Goal: Information Seeking & Learning: Learn about a topic

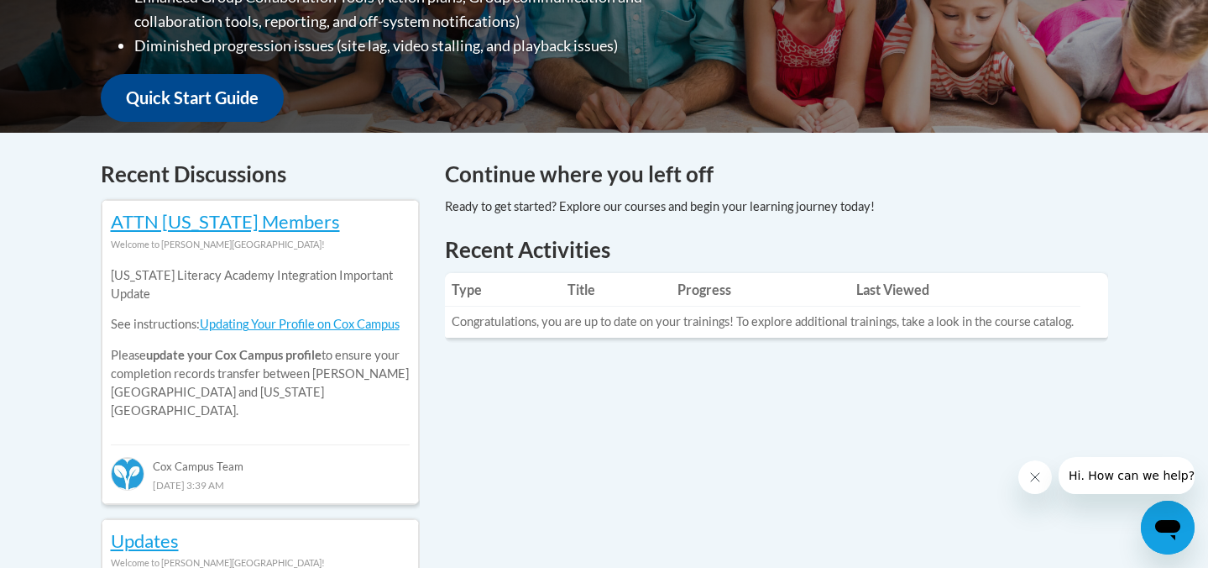
scroll to position [599, 0]
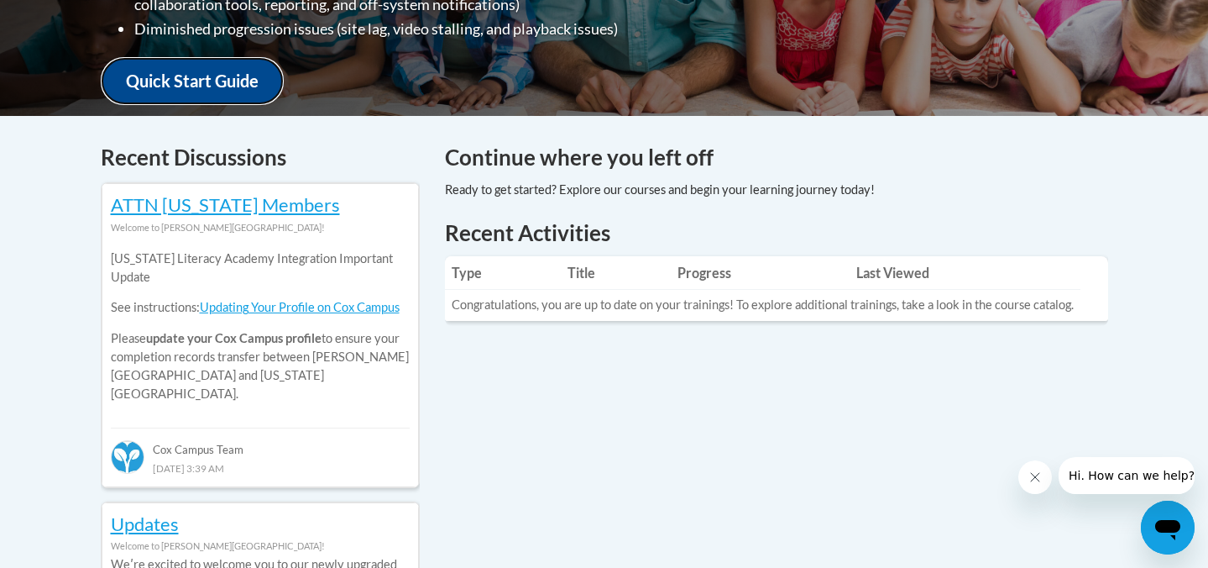
click at [246, 68] on link "Quick Start Guide" at bounding box center [192, 81] width 183 height 48
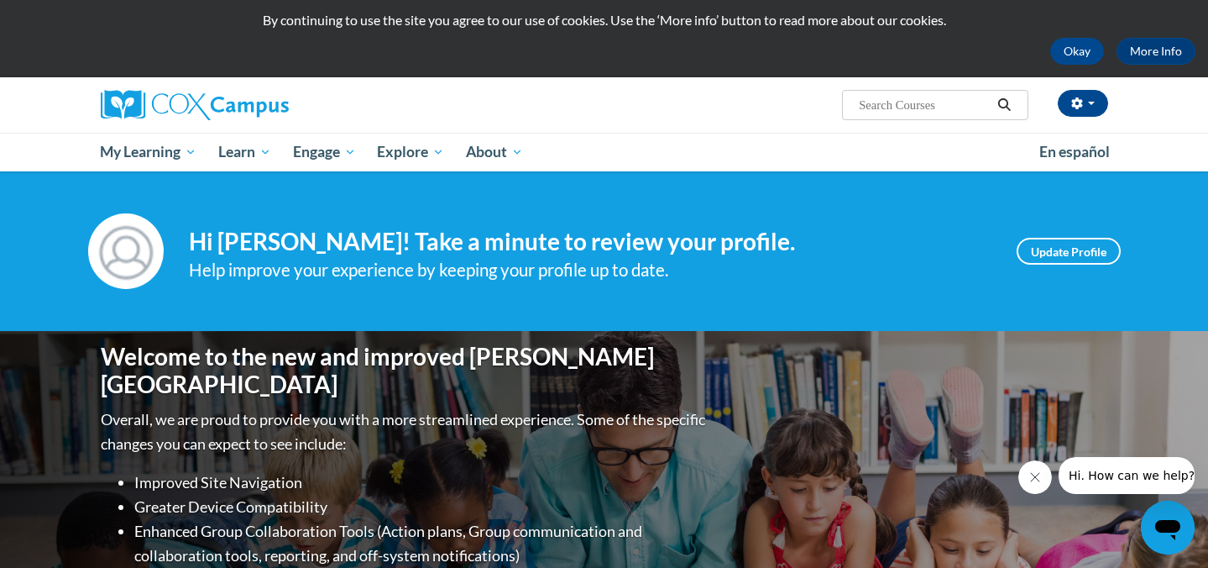
scroll to position [0, 0]
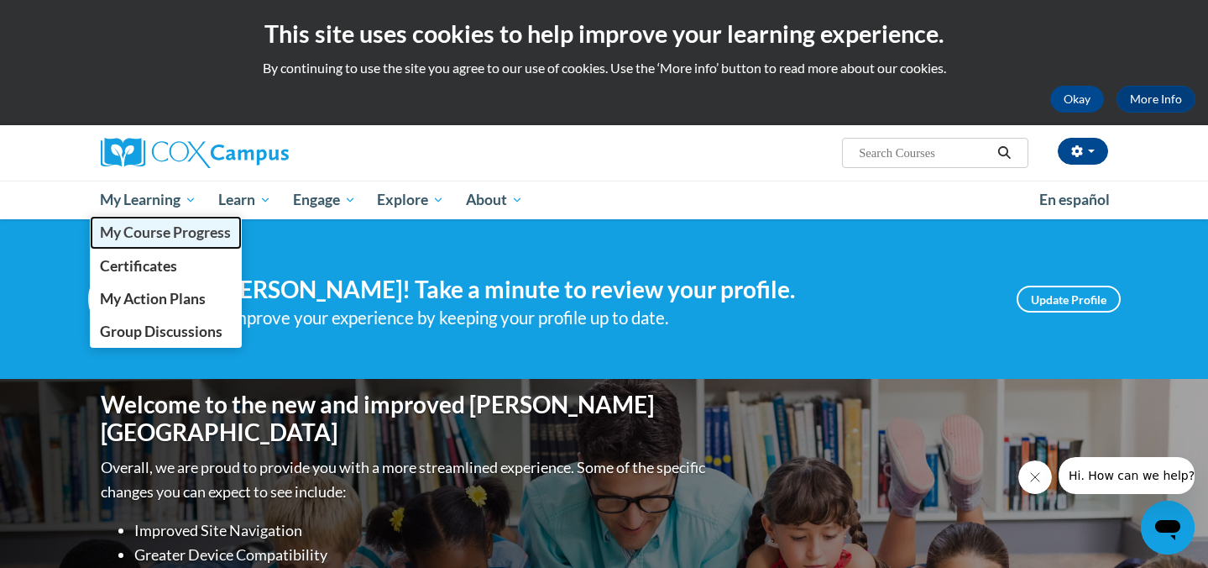
click at [177, 228] on span "My Course Progress" at bounding box center [165, 232] width 131 height 18
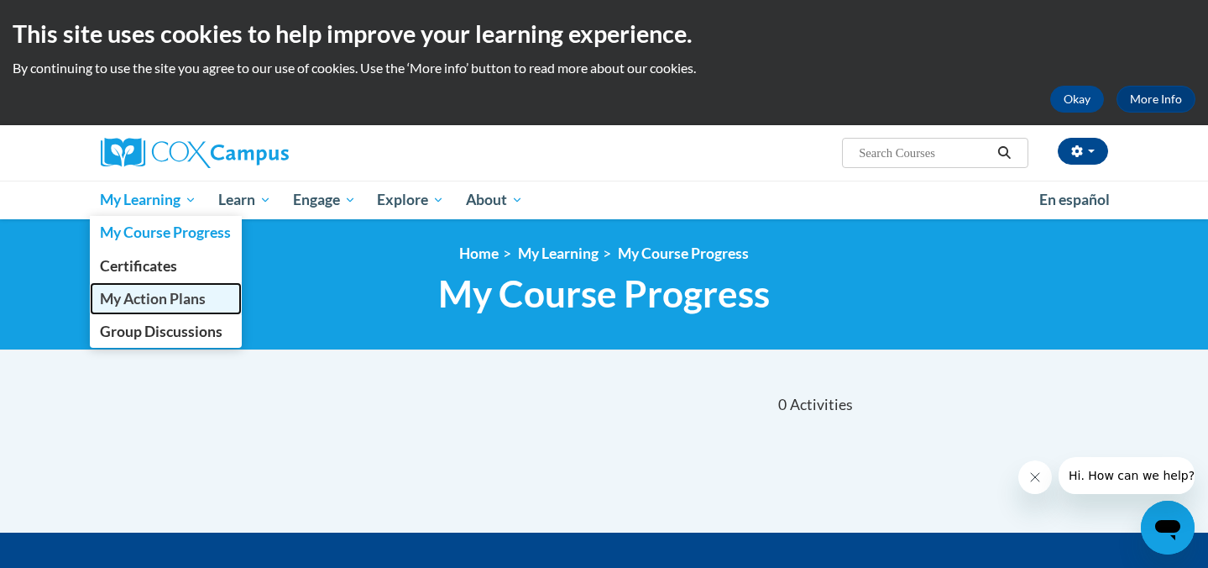
click at [187, 297] on span "My Action Plans" at bounding box center [153, 299] width 106 height 18
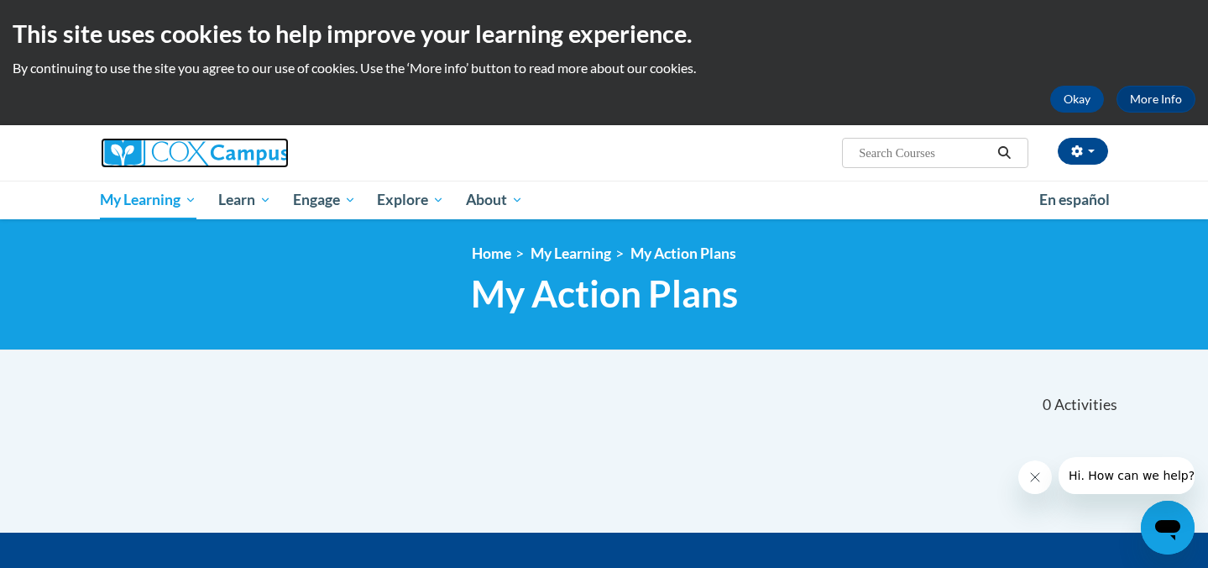
click at [188, 156] on img at bounding box center [195, 153] width 188 height 30
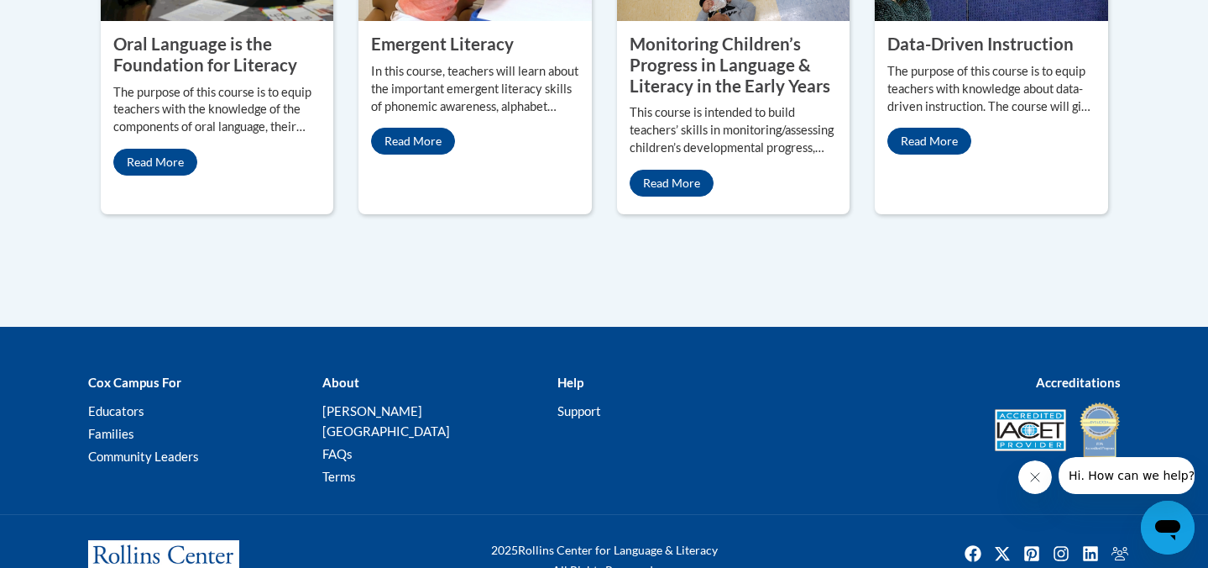
scroll to position [1756, 0]
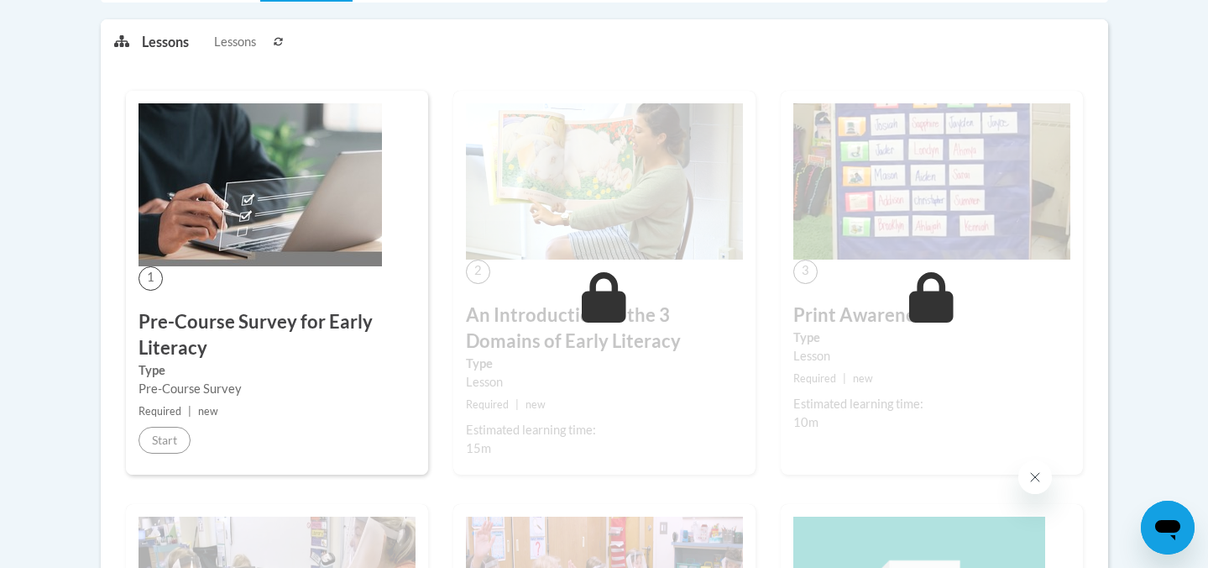
scroll to position [372, 0]
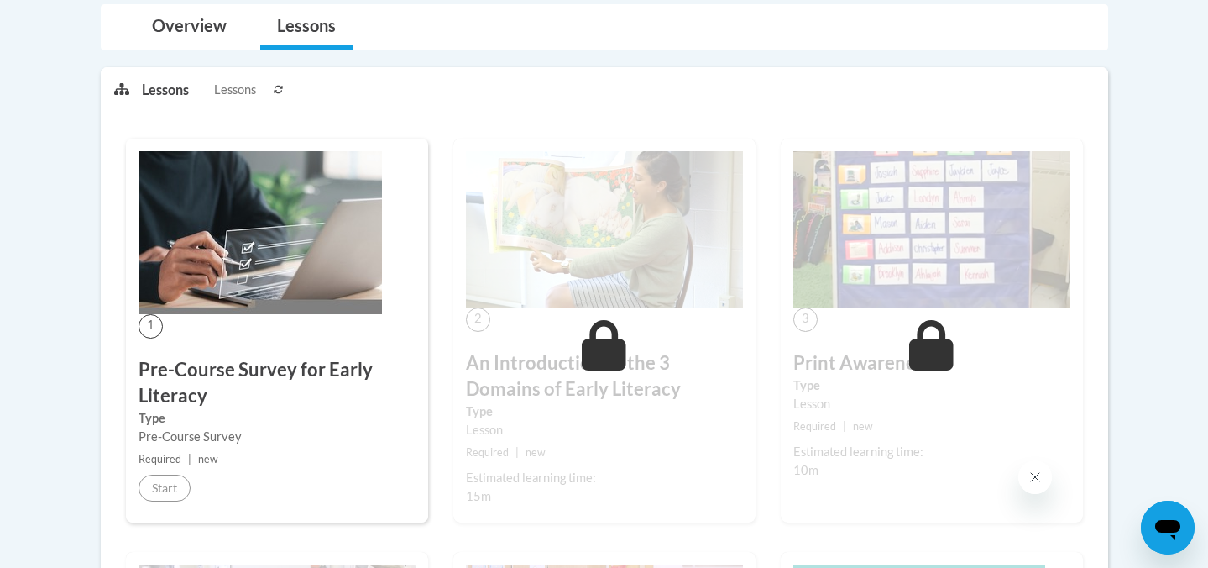
click at [322, 322] on div "1 Pre-Course Survey for Early Literacy Type Pre-Course Survey Required | new St…" at bounding box center [277, 331] width 302 height 384
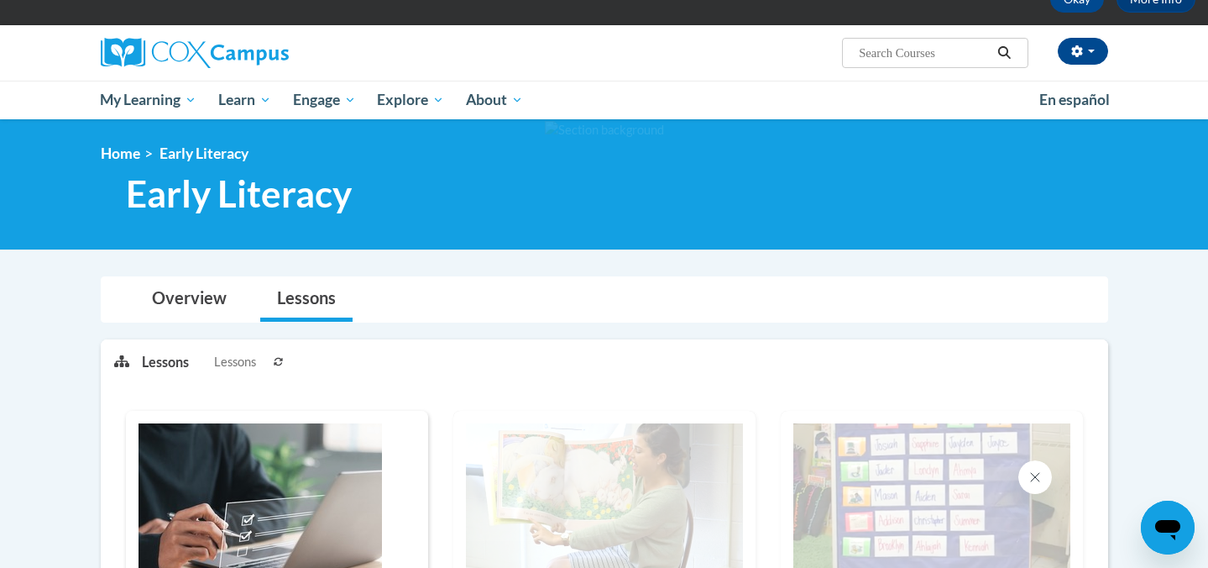
scroll to position [0, 0]
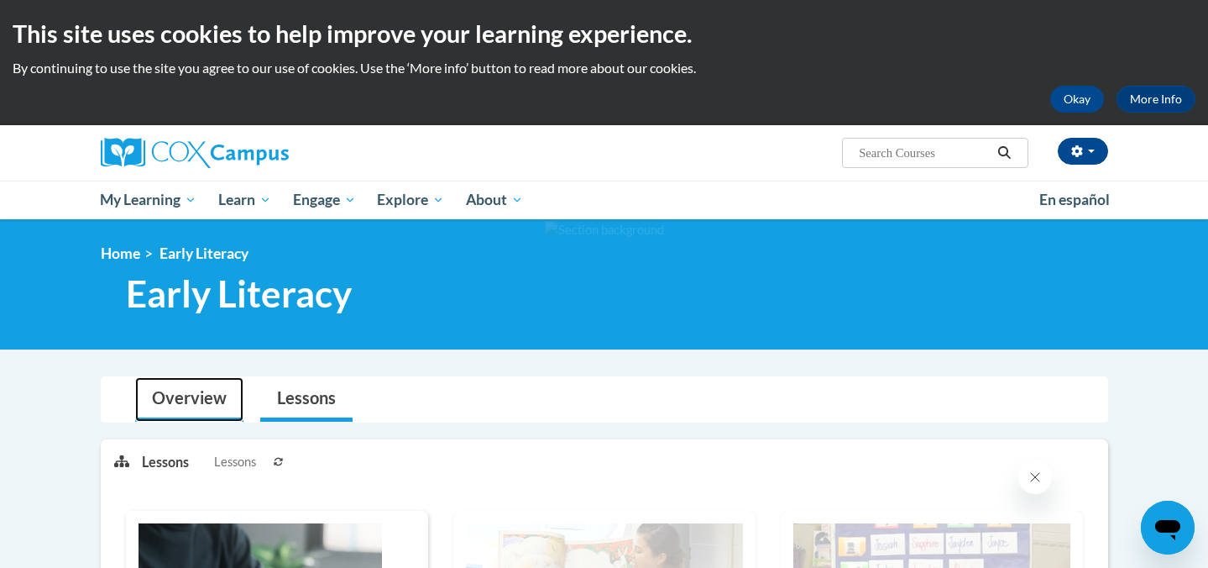
click at [205, 392] on link "Overview" at bounding box center [189, 399] width 108 height 45
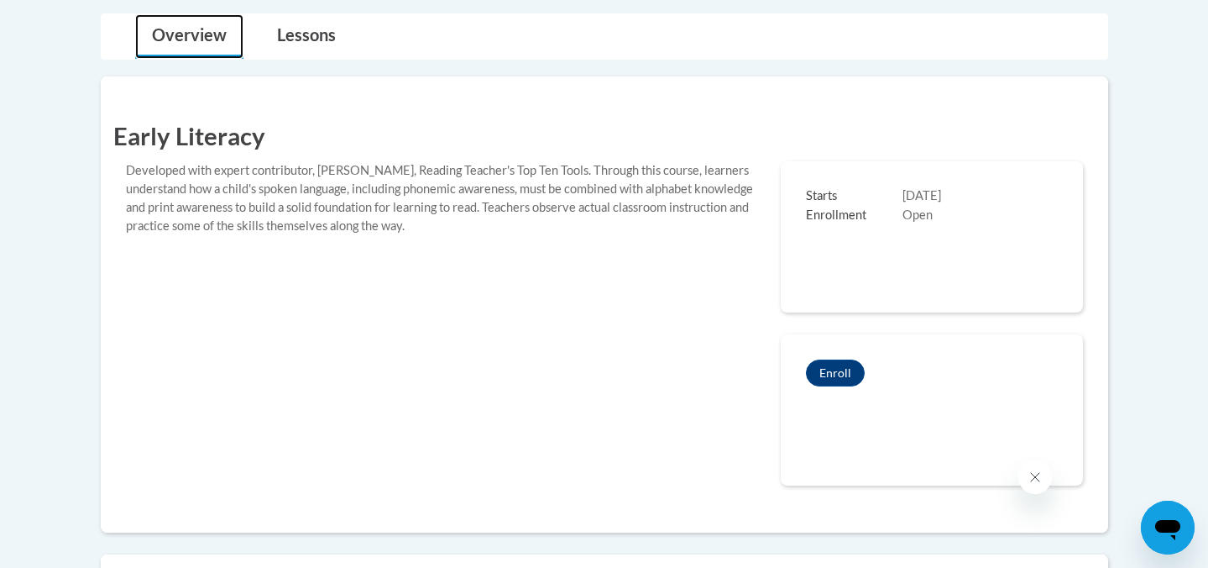
scroll to position [352, 0]
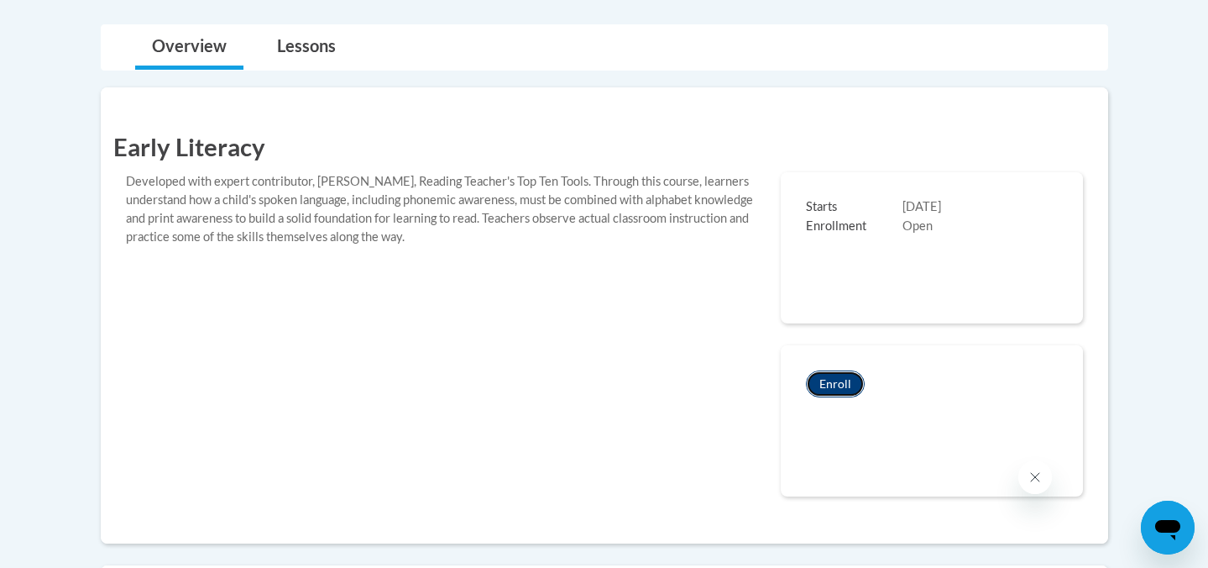
click at [842, 382] on button "Enroll" at bounding box center [835, 383] width 59 height 27
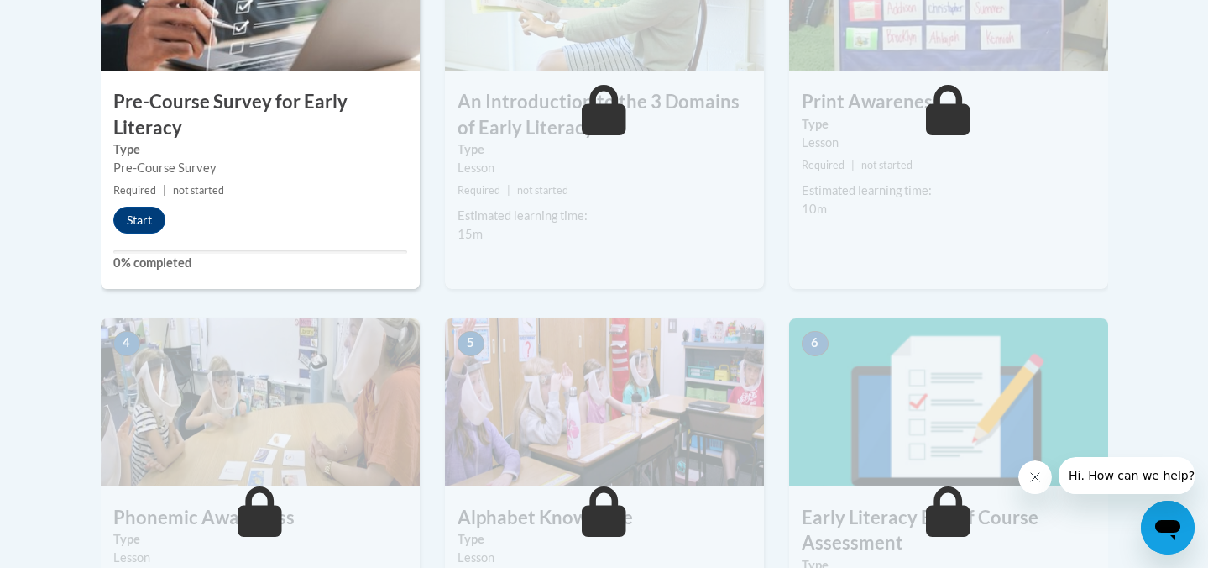
scroll to position [692, 0]
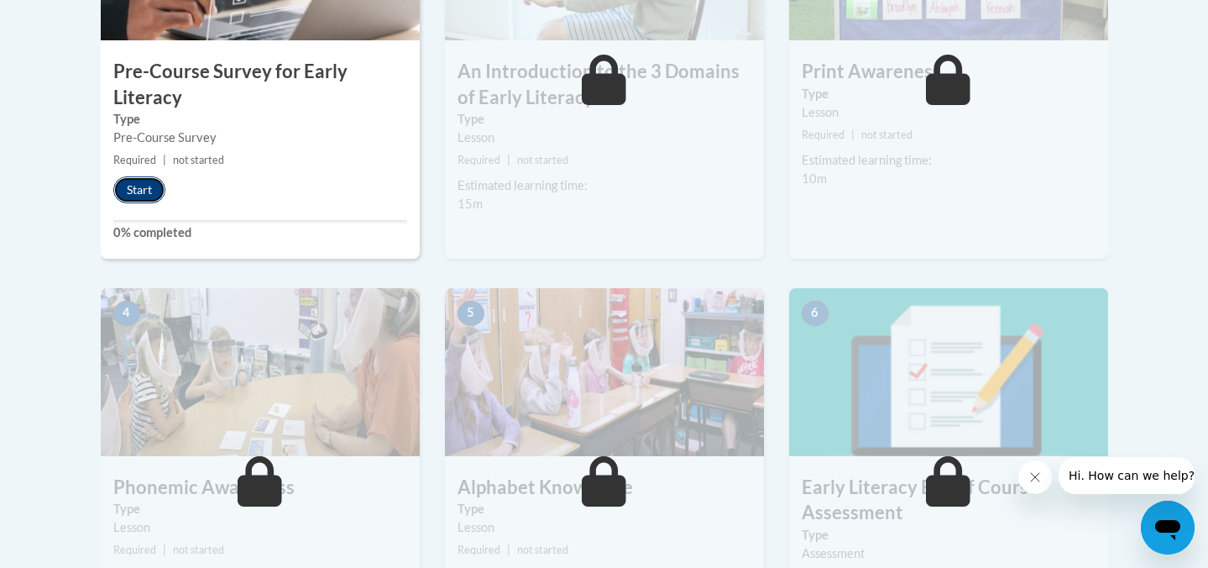
click at [146, 193] on button "Start" at bounding box center [139, 189] width 52 height 27
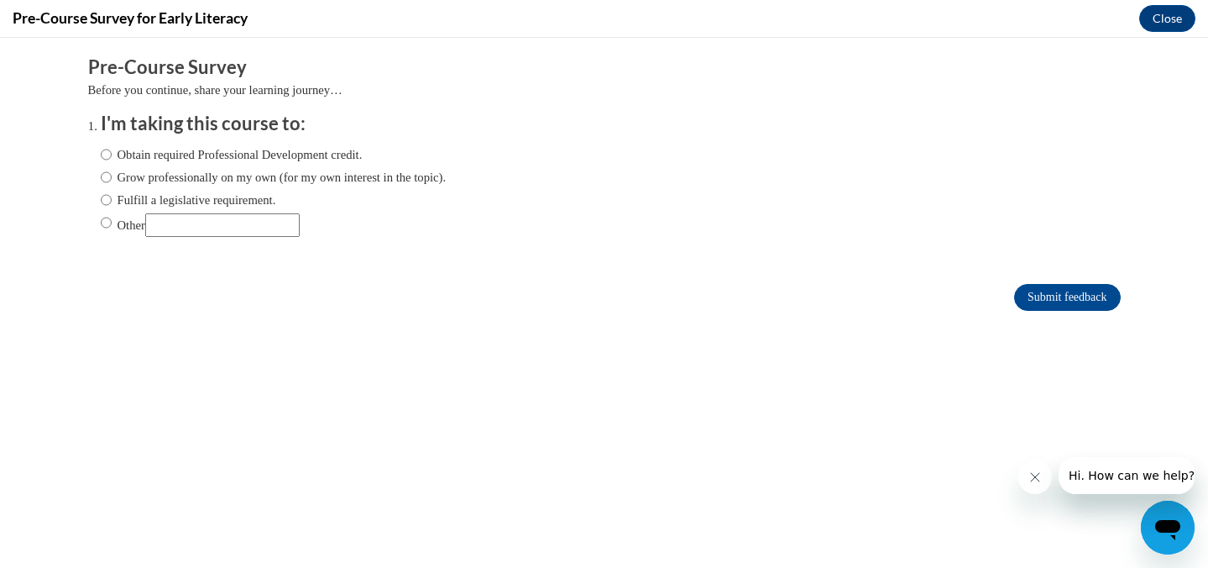
scroll to position [0, 0]
click at [108, 176] on input "Grow professionally on my own (for my own interest in the topic)." at bounding box center [106, 177] width 11 height 18
radio input "true"
click at [107, 152] on input "Obtain required Professional Development credit." at bounding box center [106, 154] width 11 height 18
radio input "true"
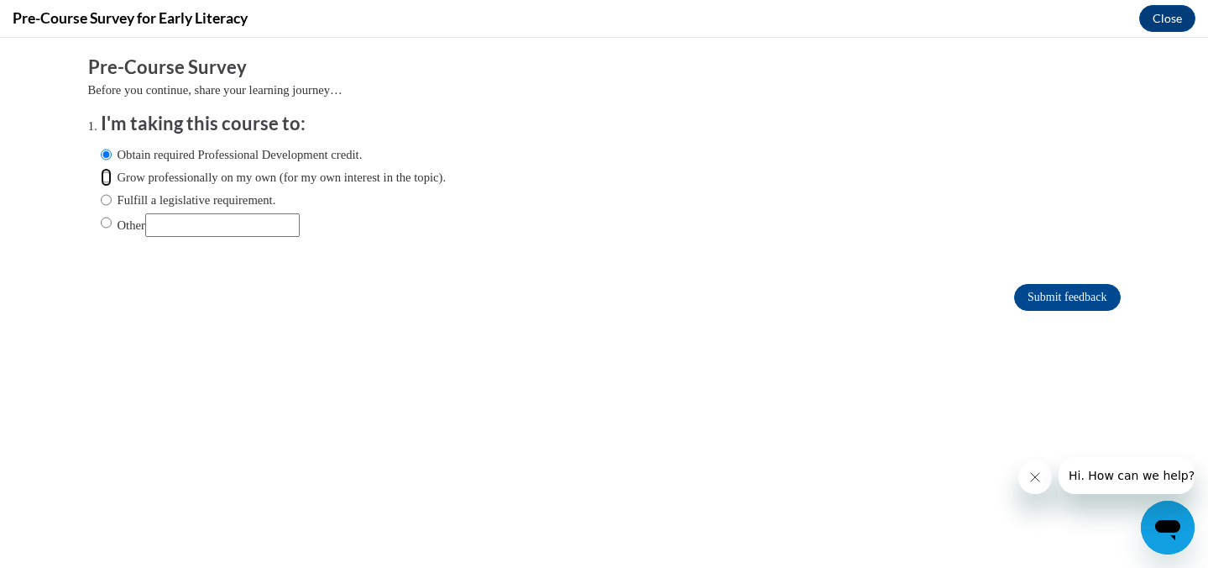
click at [110, 176] on input "Grow professionally on my own (for my own interest in the topic)." at bounding box center [106, 177] width 11 height 18
radio input "true"
click at [107, 153] on input "Obtain required Professional Development credit." at bounding box center [106, 154] width 11 height 18
radio input "true"
click at [1088, 290] on input "Submit feedback" at bounding box center [1067, 297] width 106 height 27
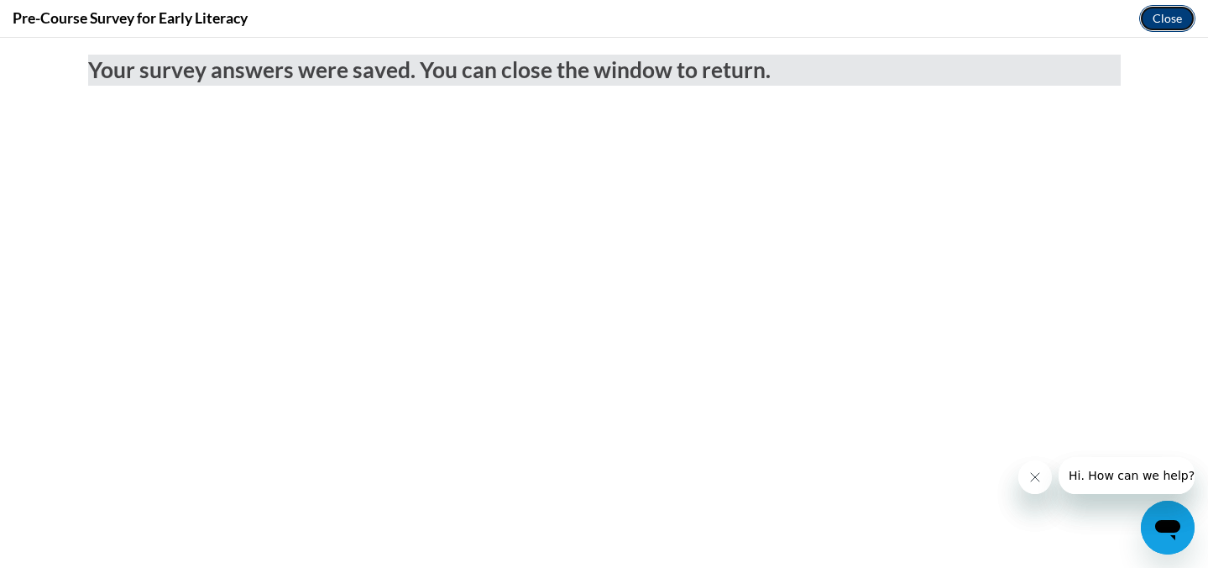
click at [1171, 17] on button "Close" at bounding box center [1168, 18] width 56 height 27
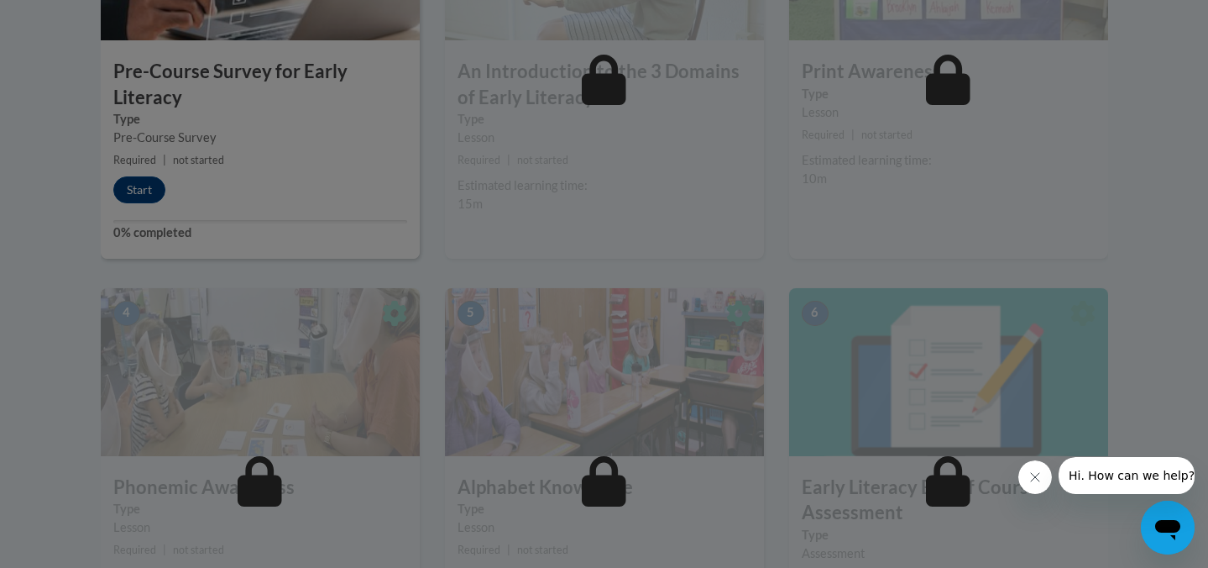
click at [1030, 480] on icon "Close message from company" at bounding box center [1035, 476] width 13 height 13
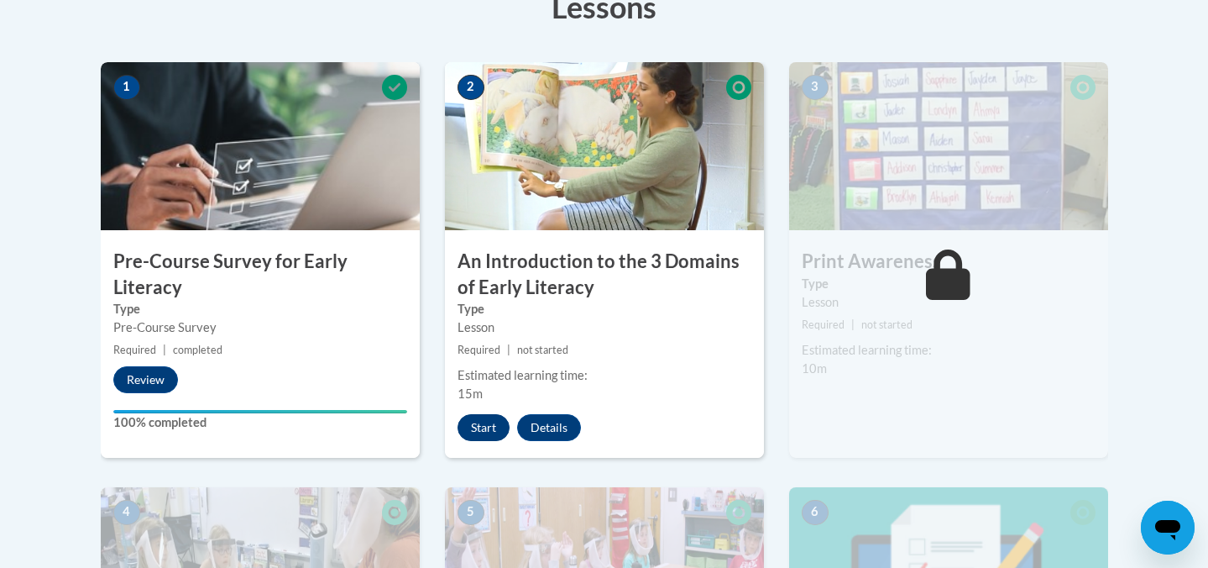
scroll to position [501, 0]
click at [490, 431] on button "Start" at bounding box center [484, 428] width 52 height 27
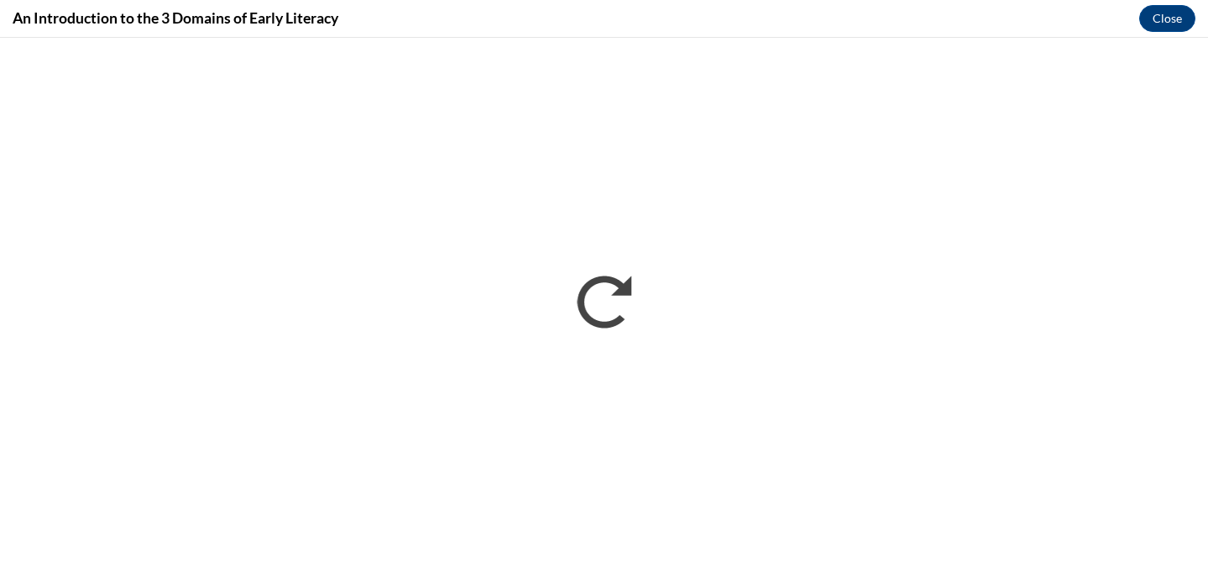
scroll to position [0, 0]
